Goal: Task Accomplishment & Management: Manage account settings

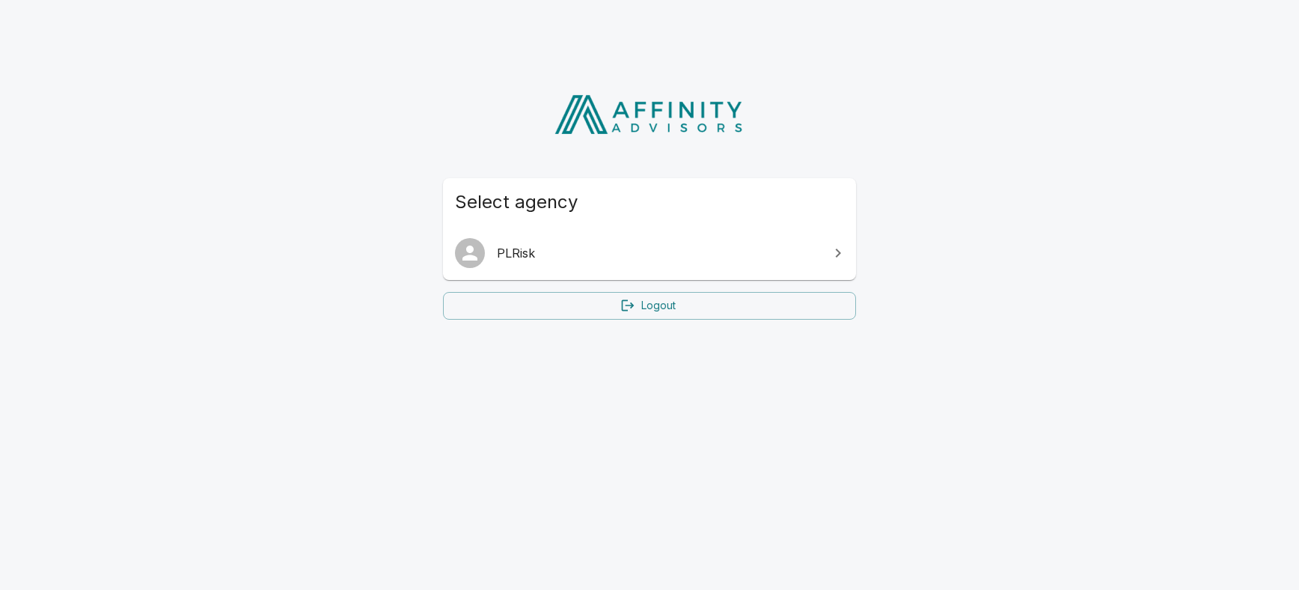
click at [827, 254] on link at bounding box center [838, 253] width 30 height 30
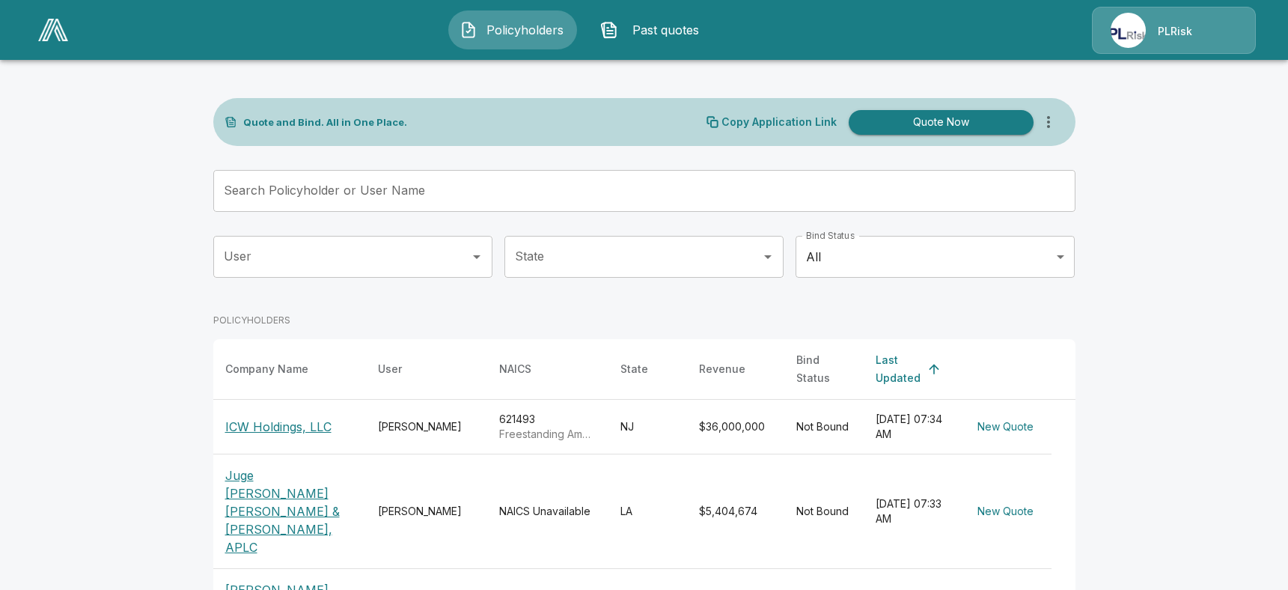
click at [1145, 37] on div "PLRisk" at bounding box center [1174, 30] width 164 height 47
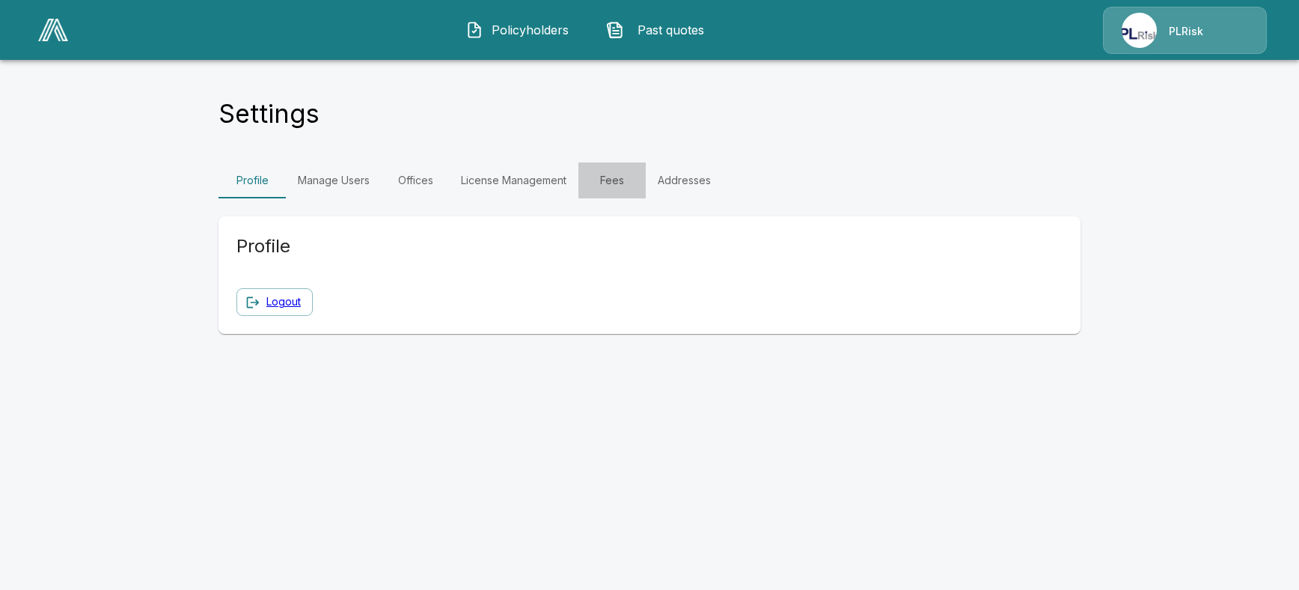
click at [617, 178] on link "Fees" at bounding box center [611, 180] width 67 height 36
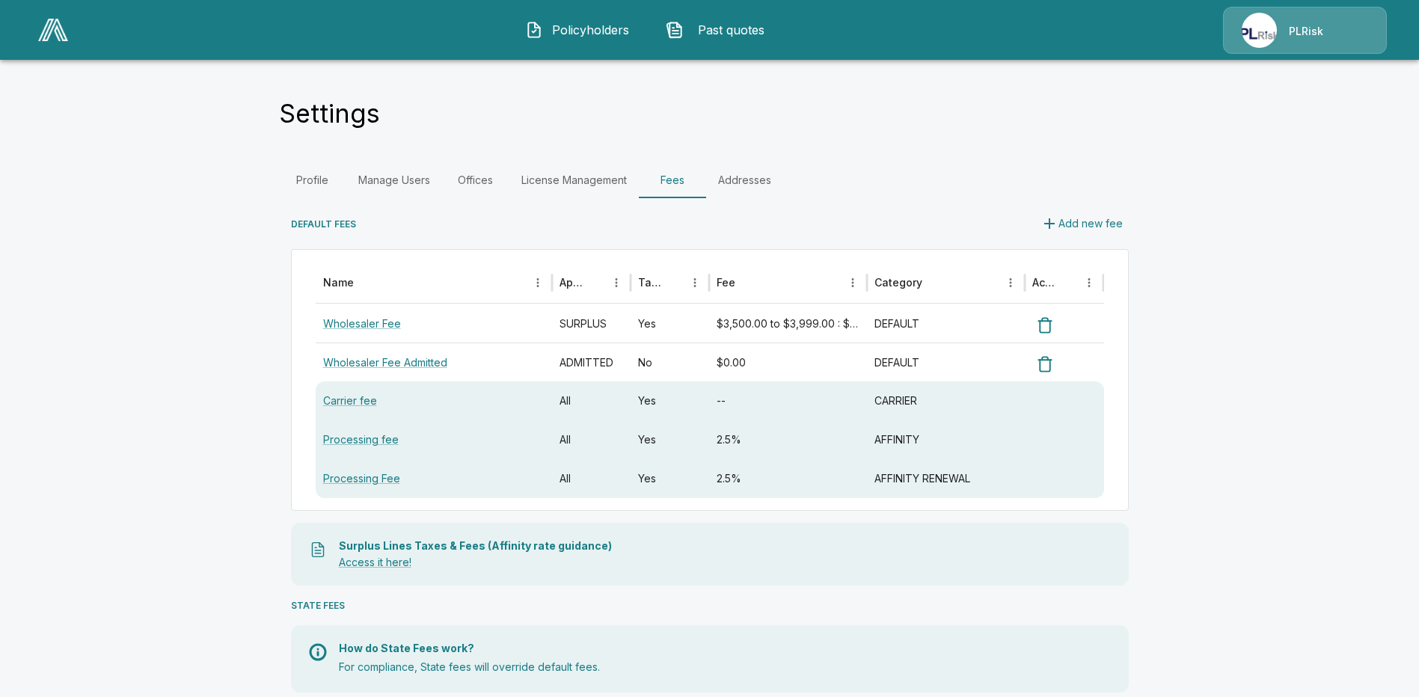
scroll to position [449, 0]
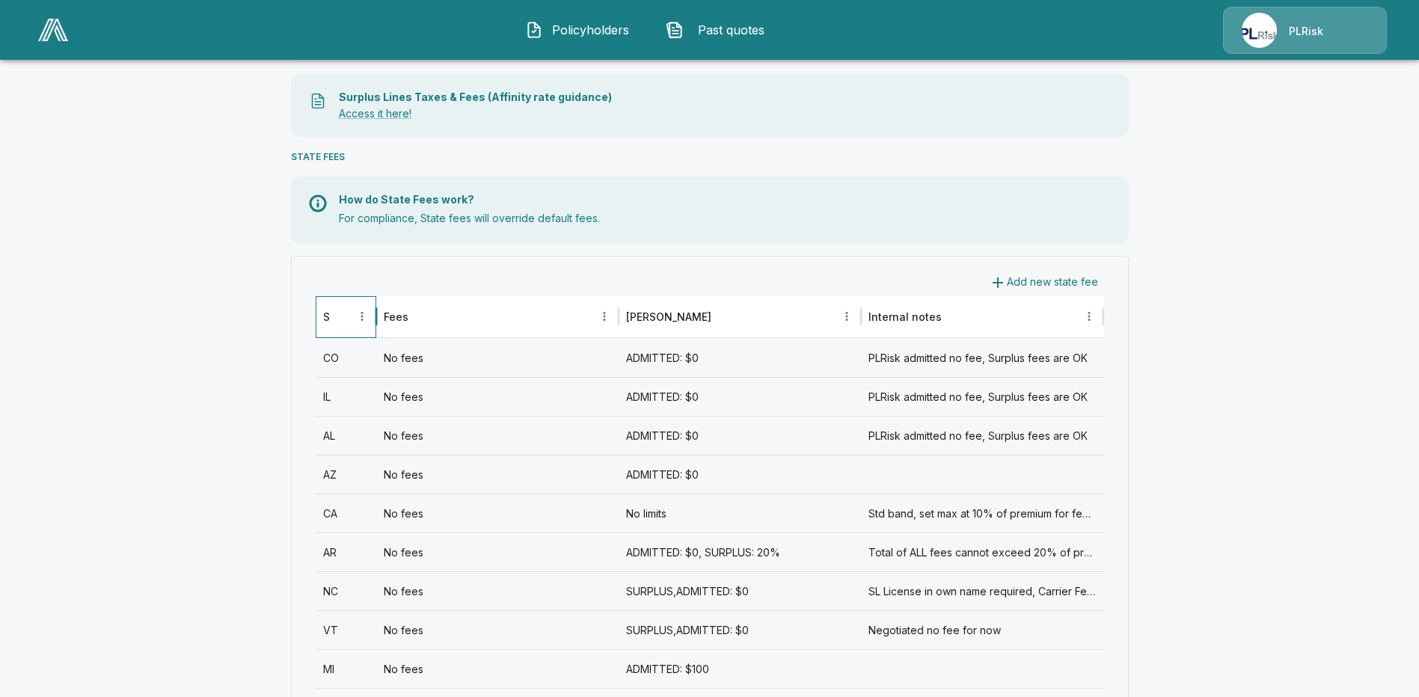
click at [341, 326] on div at bounding box center [341, 316] width 21 height 21
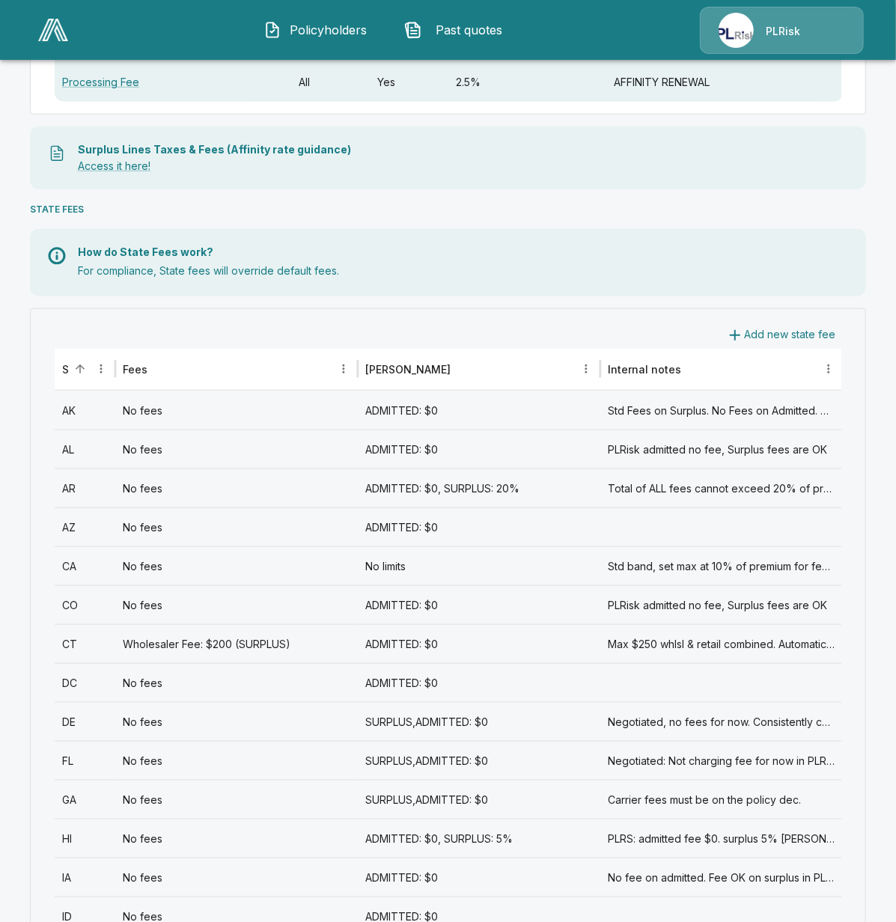
scroll to position [497, 0]
